Goal: Task Accomplishment & Management: Use online tool/utility

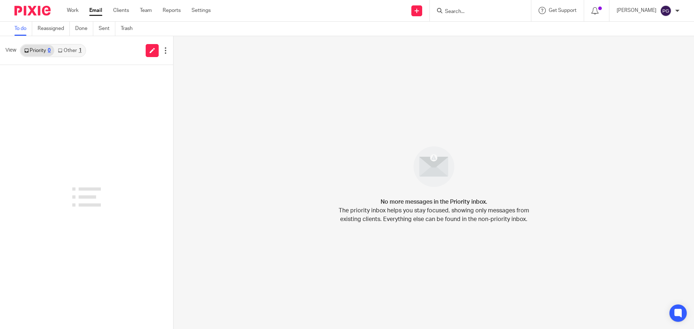
click at [459, 16] on div at bounding box center [480, 10] width 101 height 21
click at [465, 11] on input "Search" at bounding box center [476, 12] width 65 height 7
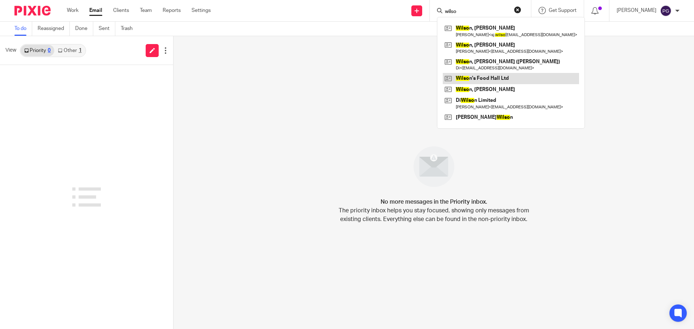
type input "wilso"
click at [496, 76] on link at bounding box center [511, 78] width 136 height 11
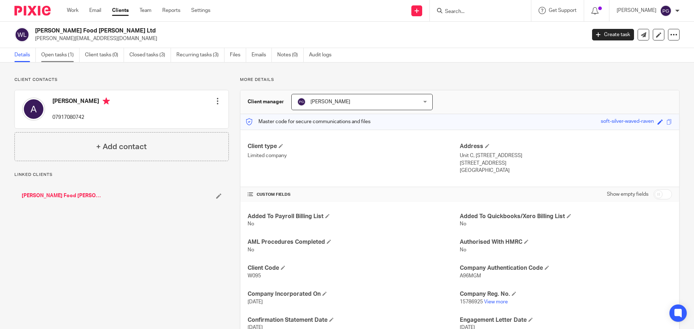
click at [64, 56] on link "Open tasks (1)" at bounding box center [60, 55] width 38 height 14
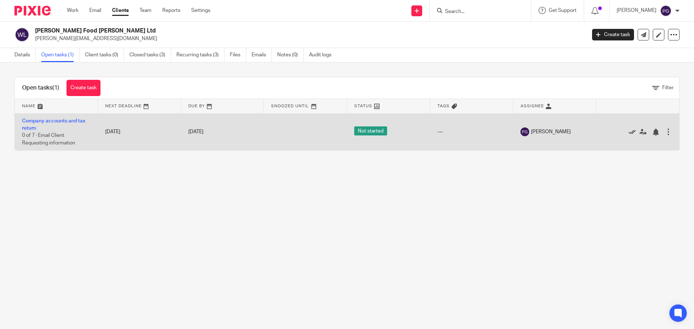
click at [628, 132] on icon at bounding box center [631, 132] width 7 height 7
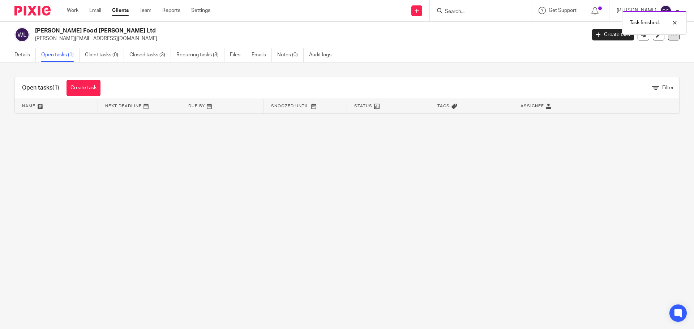
click at [670, 36] on icon at bounding box center [673, 34] width 7 height 7
click at [641, 51] on link "Update from Companies House" at bounding box center [629, 53] width 80 height 10
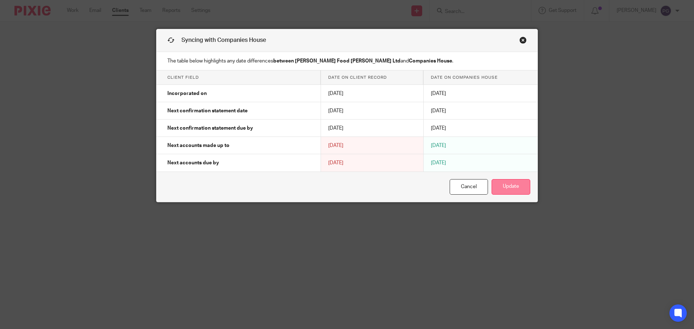
click at [508, 186] on button "Update" at bounding box center [510, 187] width 39 height 16
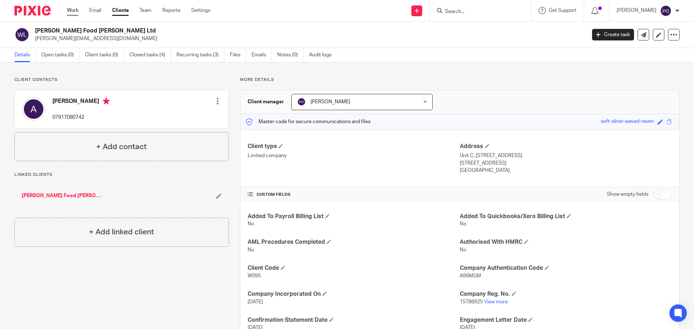
click at [68, 9] on link "Work" at bounding box center [73, 10] width 12 height 7
click at [95, 14] on link "Email" at bounding box center [95, 10] width 12 height 7
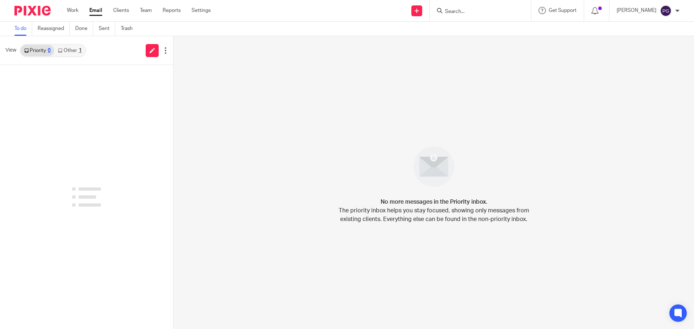
click at [72, 50] on link "Other 1" at bounding box center [69, 51] width 31 height 12
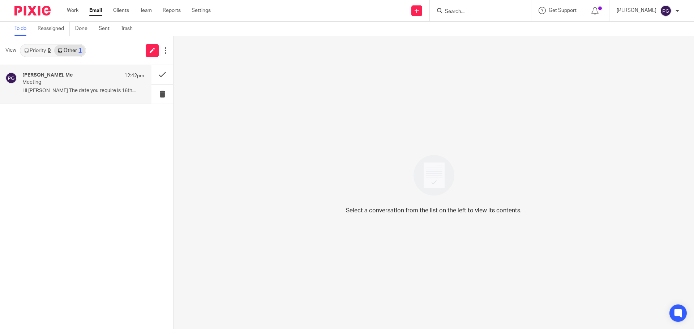
click at [86, 93] on p "Hi Philip The date you require is 16th..." at bounding box center [83, 91] width 122 height 6
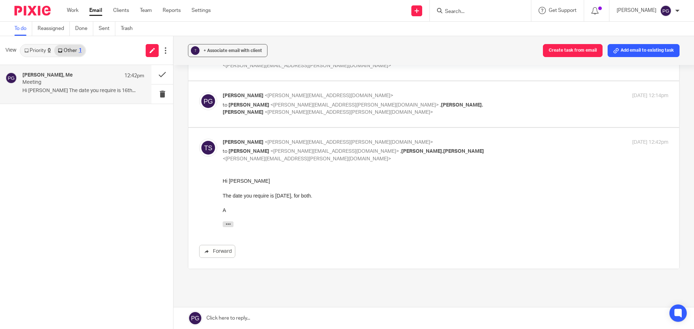
scroll to position [139, 0]
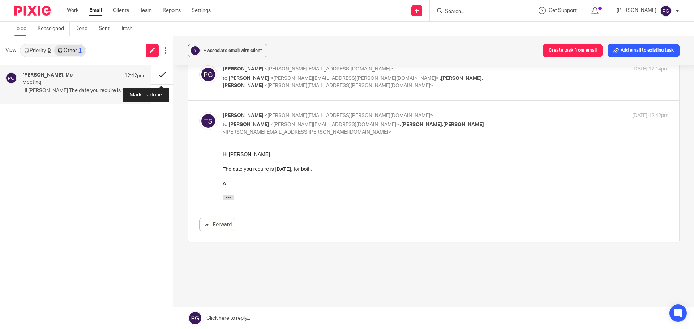
click at [159, 71] on button at bounding box center [162, 74] width 22 height 19
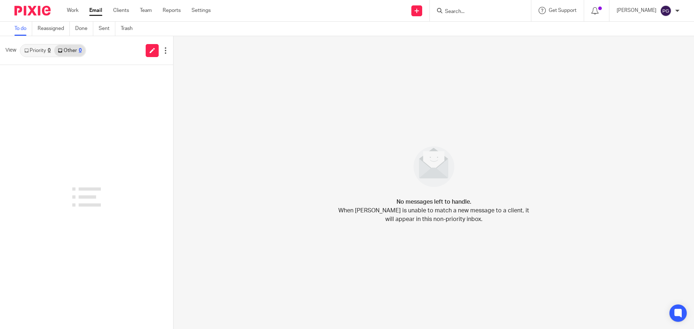
click at [44, 52] on link "Priority 0" at bounding box center [38, 51] width 34 height 12
click at [69, 52] on link "Other 0" at bounding box center [69, 51] width 31 height 12
click at [466, 13] on input "Search" at bounding box center [476, 12] width 65 height 7
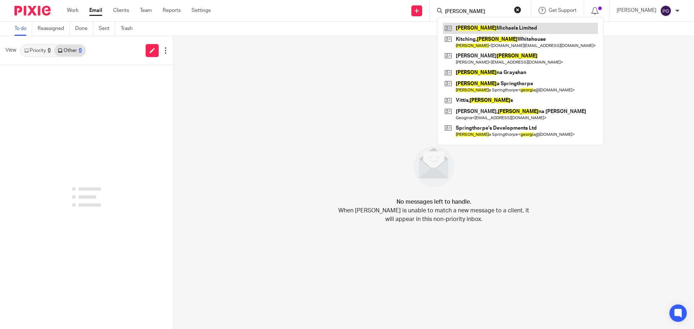
type input "george"
click at [501, 26] on link at bounding box center [520, 28] width 155 height 11
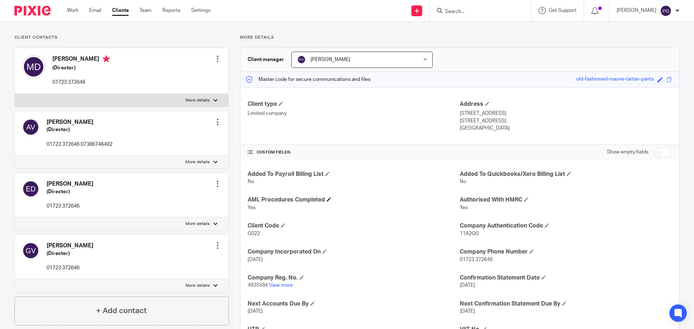
scroll to position [106, 0]
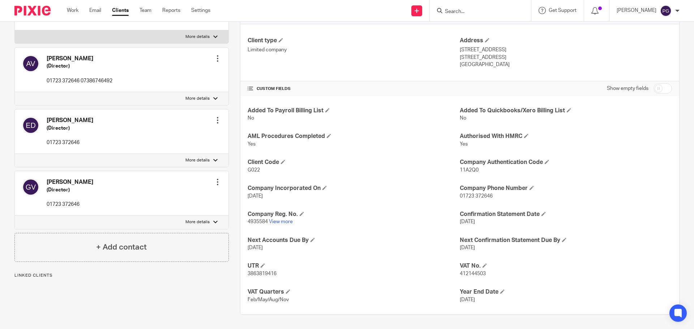
click at [468, 279] on div "Added To Payroll Billing List No Added To Quickbooks/Xero Billing List No AML P…" at bounding box center [459, 205] width 439 height 218
click at [468, 278] on div "Added To Payroll Billing List No Added To Quickbooks/Xero Billing List No AML P…" at bounding box center [459, 205] width 439 height 218
copy span "412144503"
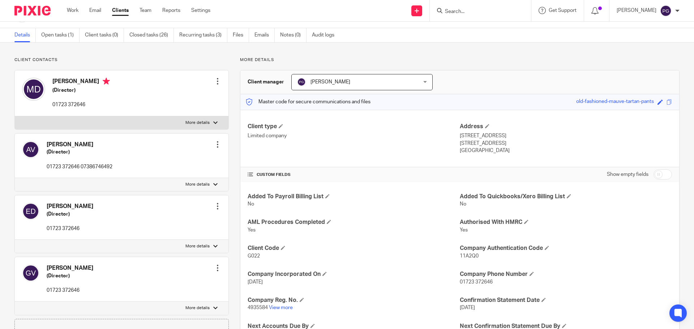
scroll to position [36, 0]
